Goal: Transaction & Acquisition: Purchase product/service

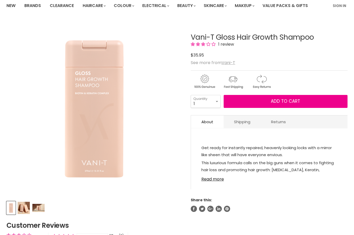
scroll to position [42, 0]
click at [290, 101] on span "Add to cart" at bounding box center [285, 101] width 29 height 6
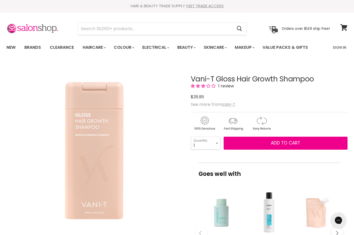
scroll to position [0, 0]
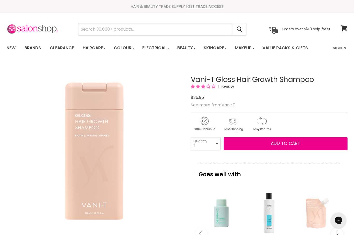
click at [94, 31] on input "Search" at bounding box center [155, 29] width 154 height 12
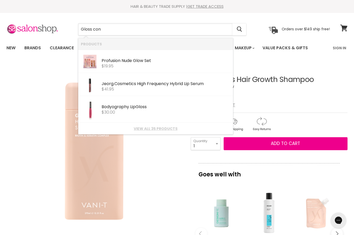
type input "Gloss cond"
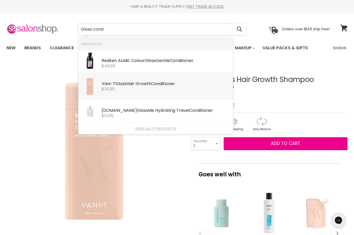
click at [171, 84] on div "Vani-T Gloss Hair Growth Cond itioner" at bounding box center [166, 83] width 129 height 5
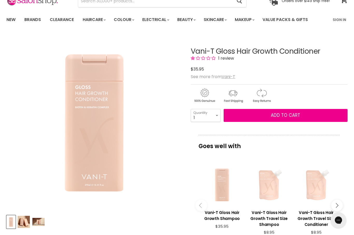
scroll to position [30, 0]
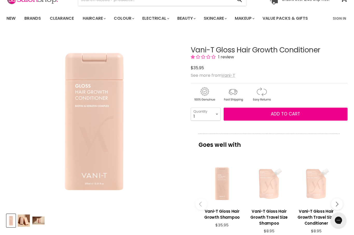
click at [223, 199] on div "Main content" at bounding box center [222, 183] width 42 height 42
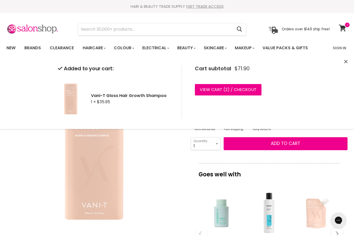
click at [243, 89] on link "View cart ( 2 ) / Checkout" at bounding box center [228, 89] width 67 height 11
